Goal: Entertainment & Leisure: Consume media (video, audio)

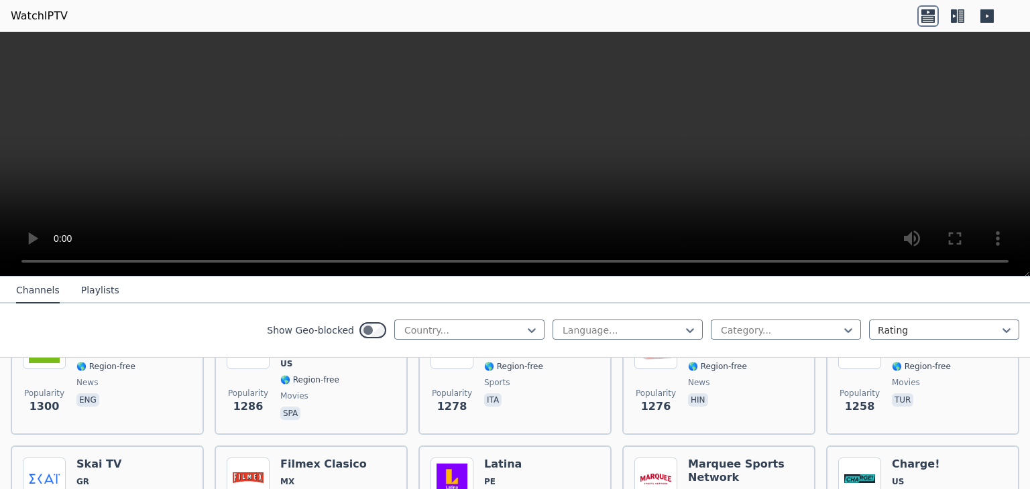
scroll to position [1274, 0]
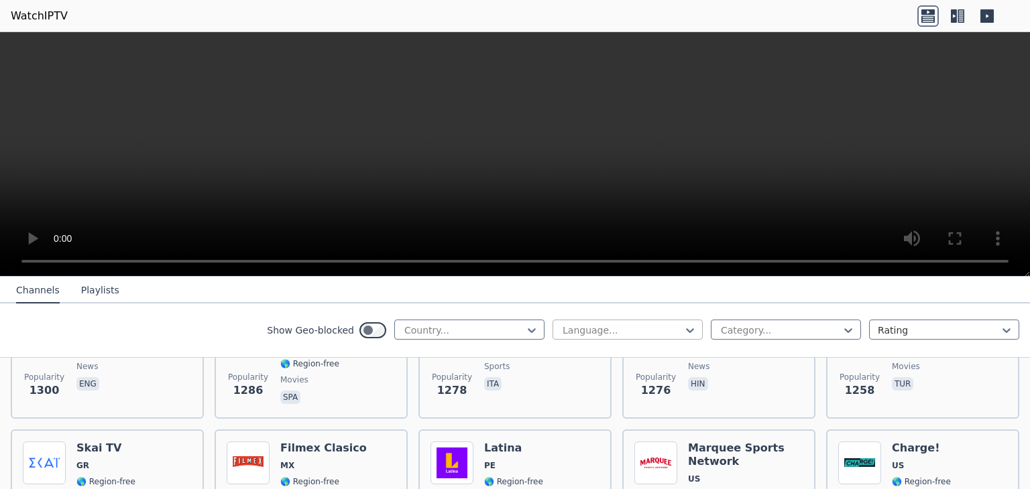
click at [595, 334] on div at bounding box center [622, 330] width 122 height 13
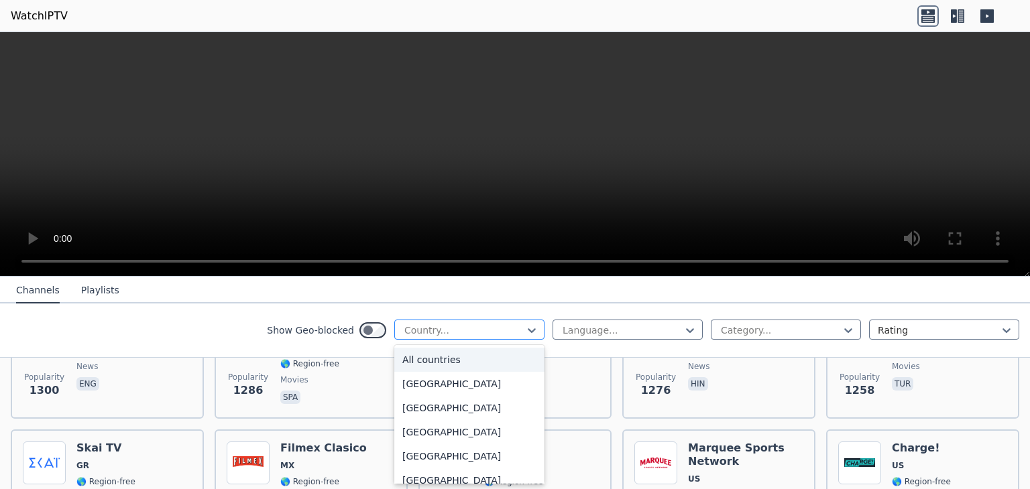
click at [416, 334] on div at bounding box center [464, 330] width 122 height 13
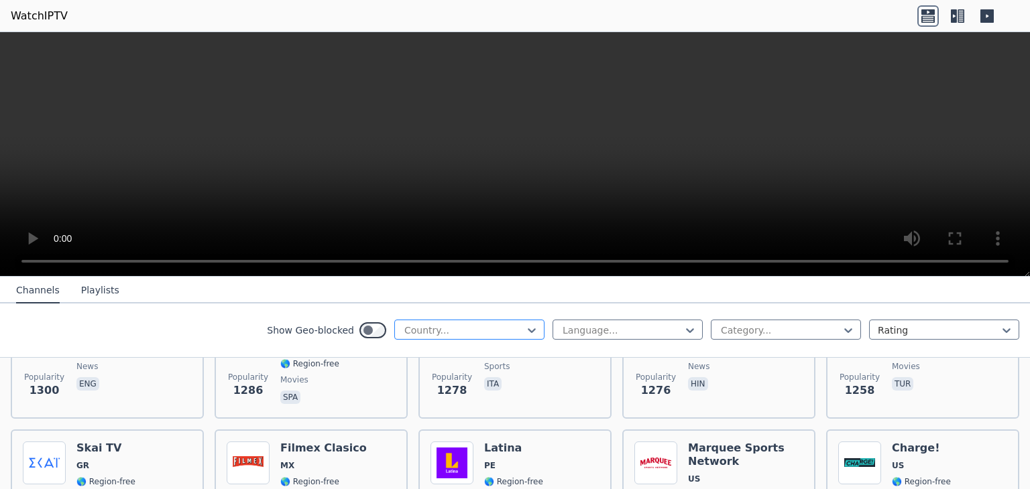
click at [416, 334] on div at bounding box center [464, 330] width 122 height 13
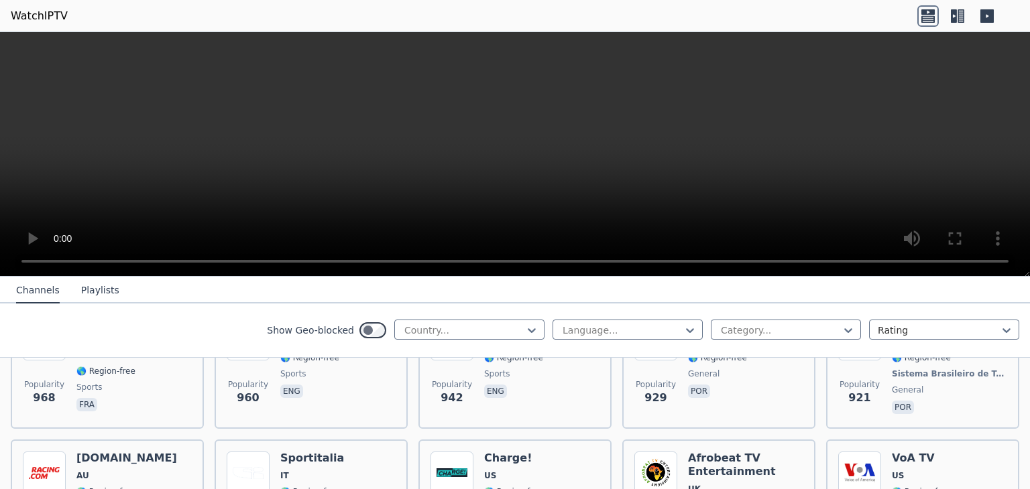
scroll to position [1810, 0]
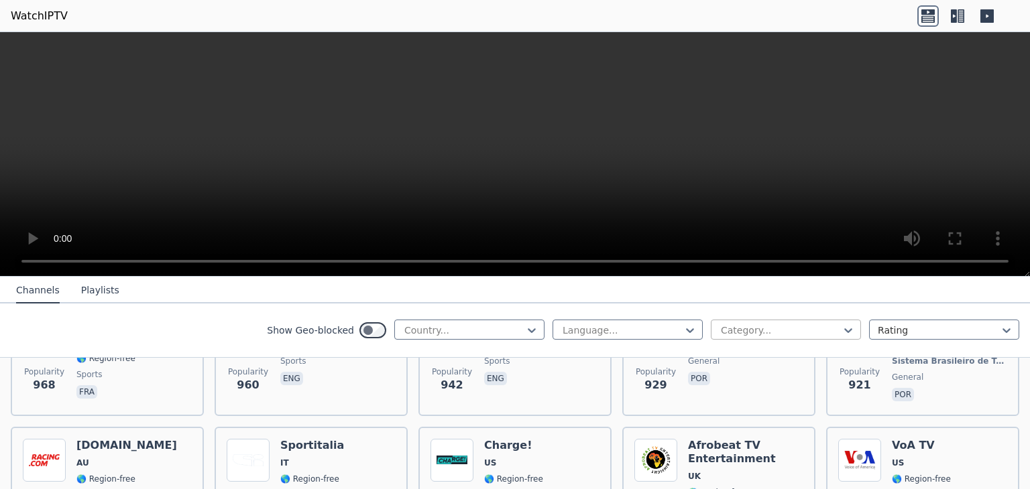
click at [729, 328] on div at bounding box center [780, 330] width 122 height 13
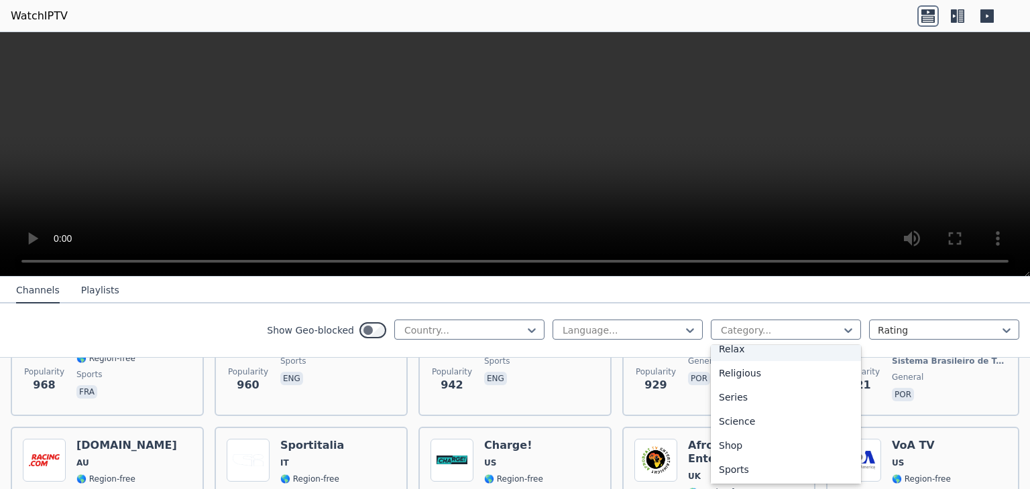
scroll to position [518, 0]
click at [739, 422] on div "Sports" at bounding box center [786, 422] width 150 height 24
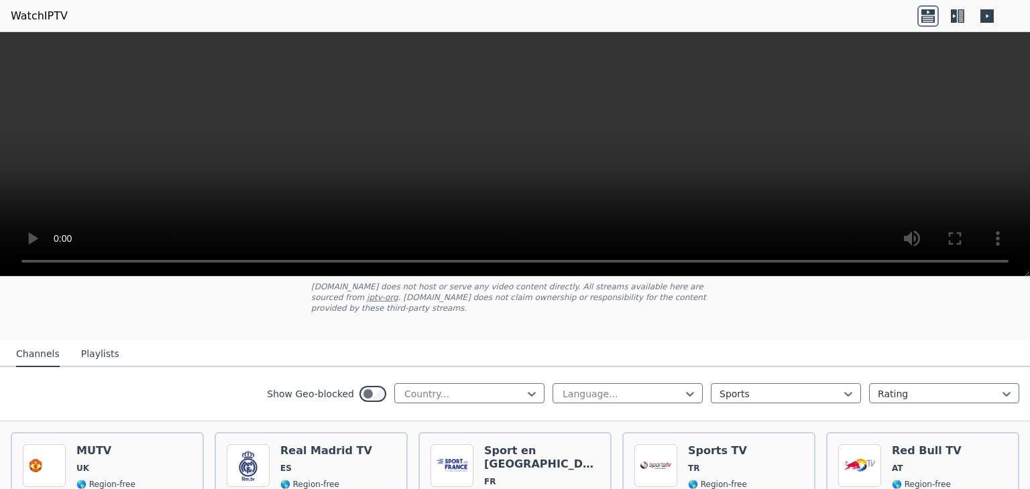
scroll to position [67, 0]
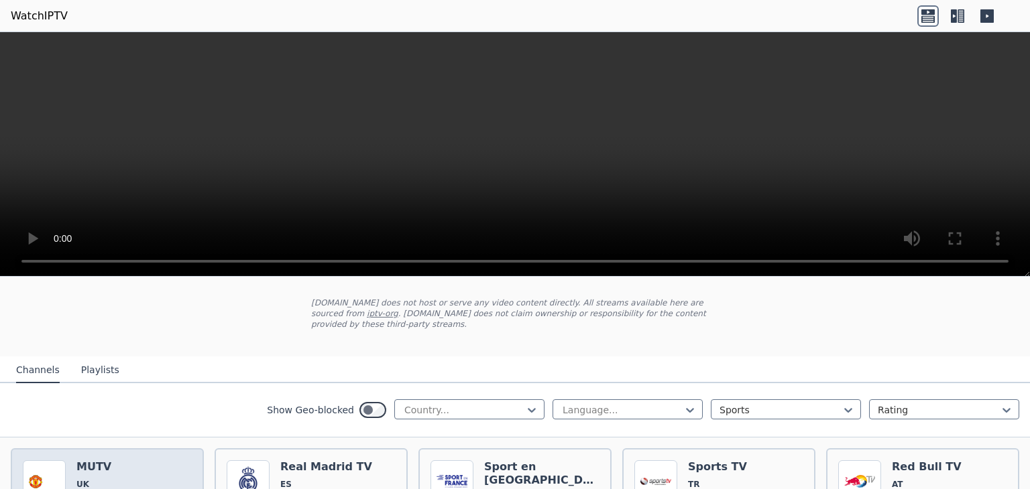
click at [78, 479] on span "UK" at bounding box center [82, 484] width 13 height 11
